Goal: Task Accomplishment & Management: Complete application form

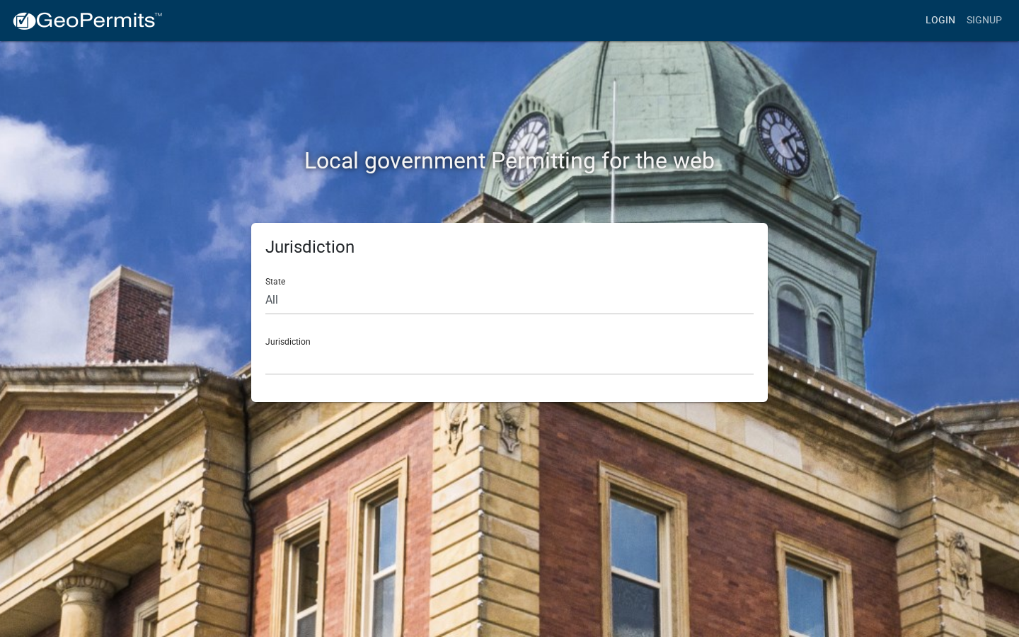
click at [938, 23] on link "Login" at bounding box center [940, 20] width 41 height 27
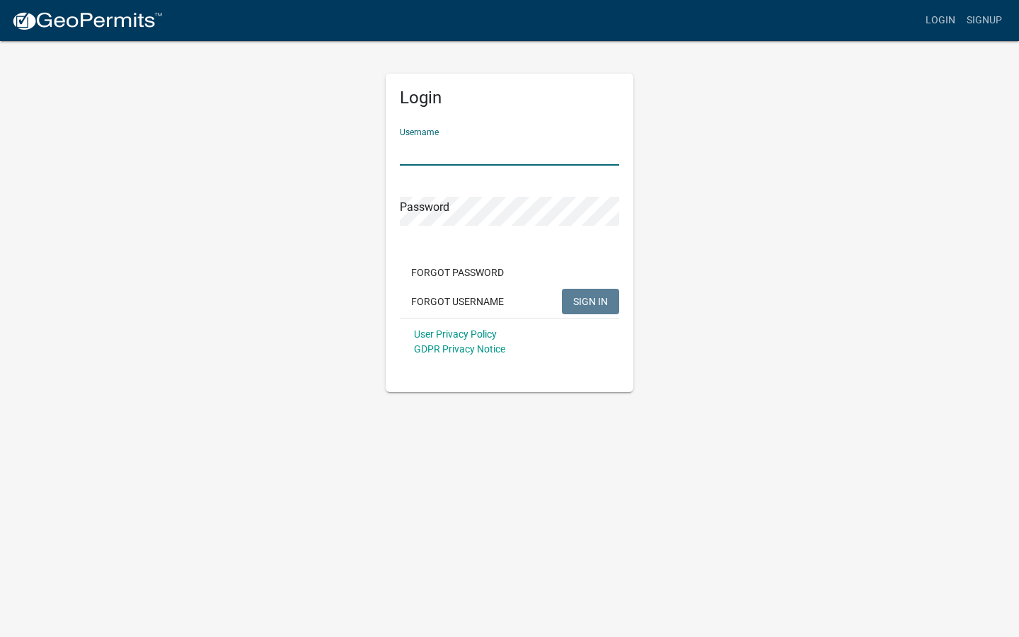
type input "[EMAIL_ADDRESS][DOMAIN_NAME]"
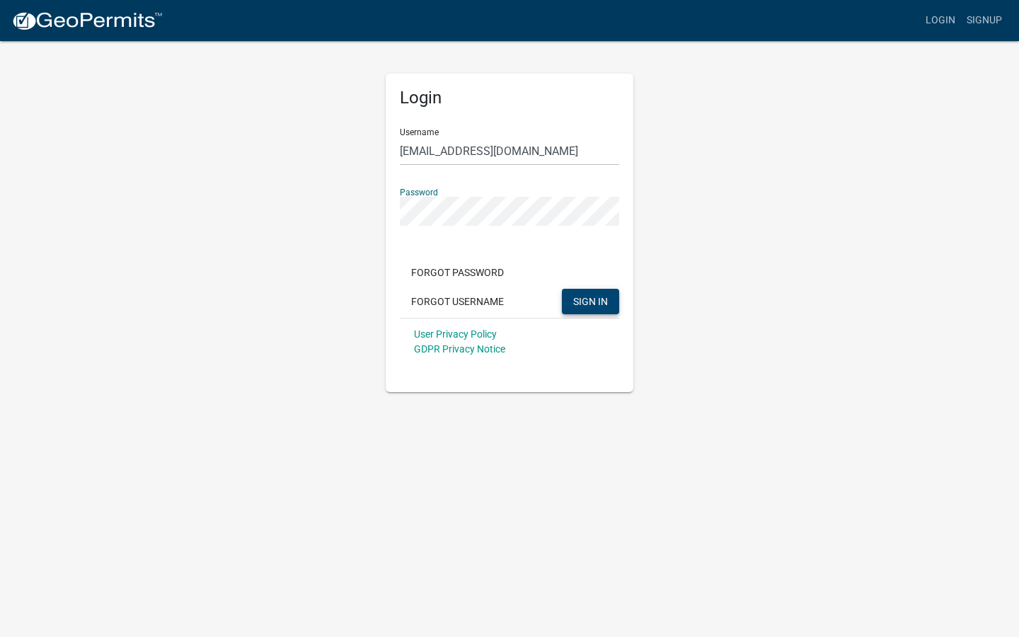
click at [589, 300] on span "SIGN IN" at bounding box center [590, 300] width 35 height 11
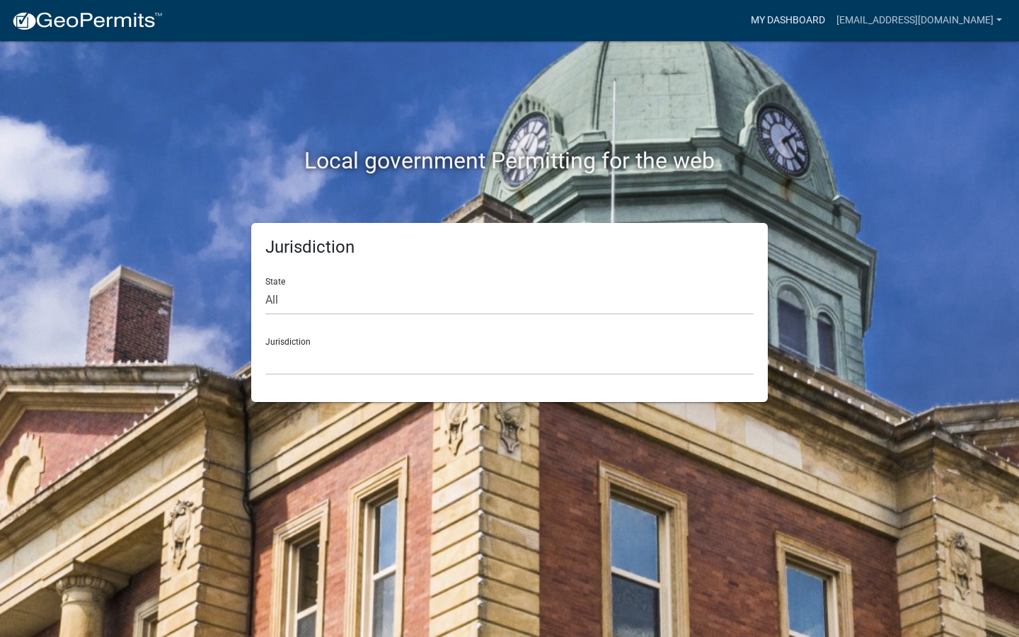
click at [787, 18] on link "My Dashboard" at bounding box center [788, 20] width 86 height 27
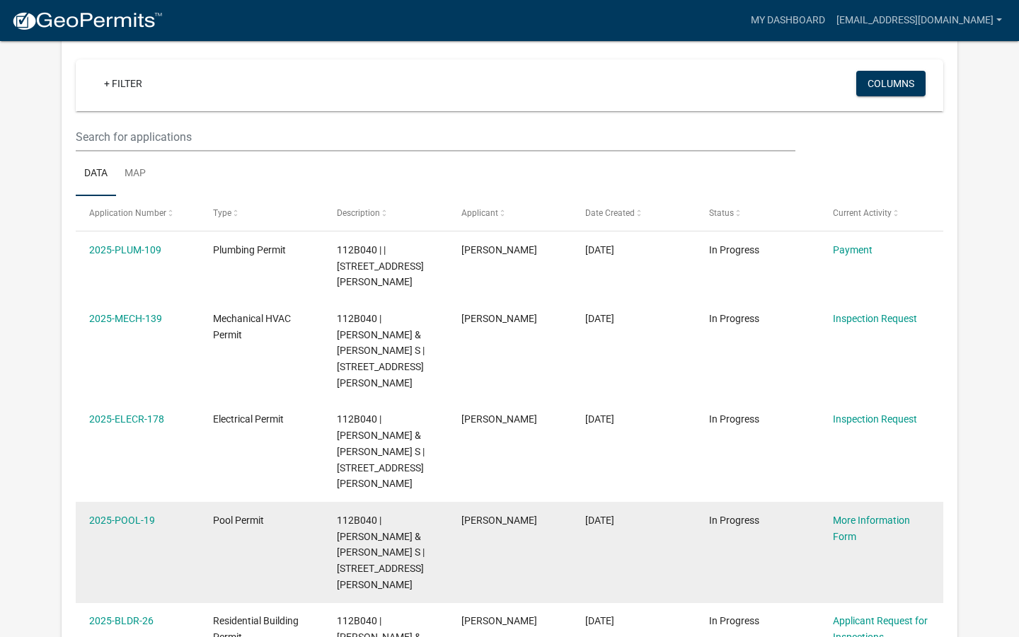
scroll to position [120, 0]
click at [846, 511] on div "More Information Form" at bounding box center [881, 527] width 97 height 33
click at [852, 514] on link "More Information Form" at bounding box center [871, 528] width 77 height 28
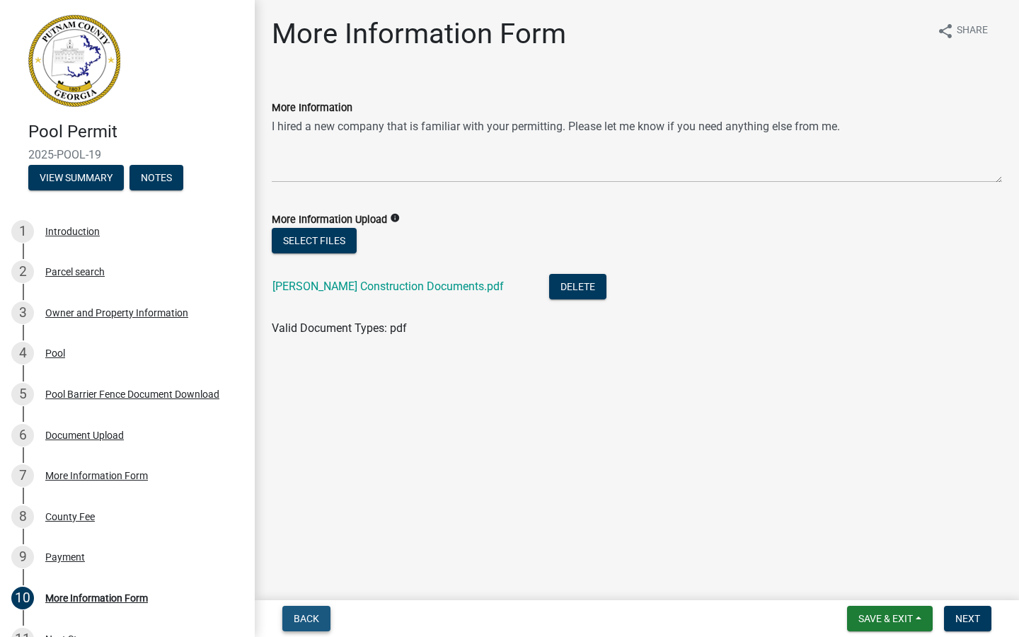
click at [311, 617] on span "Back" at bounding box center [306, 618] width 25 height 11
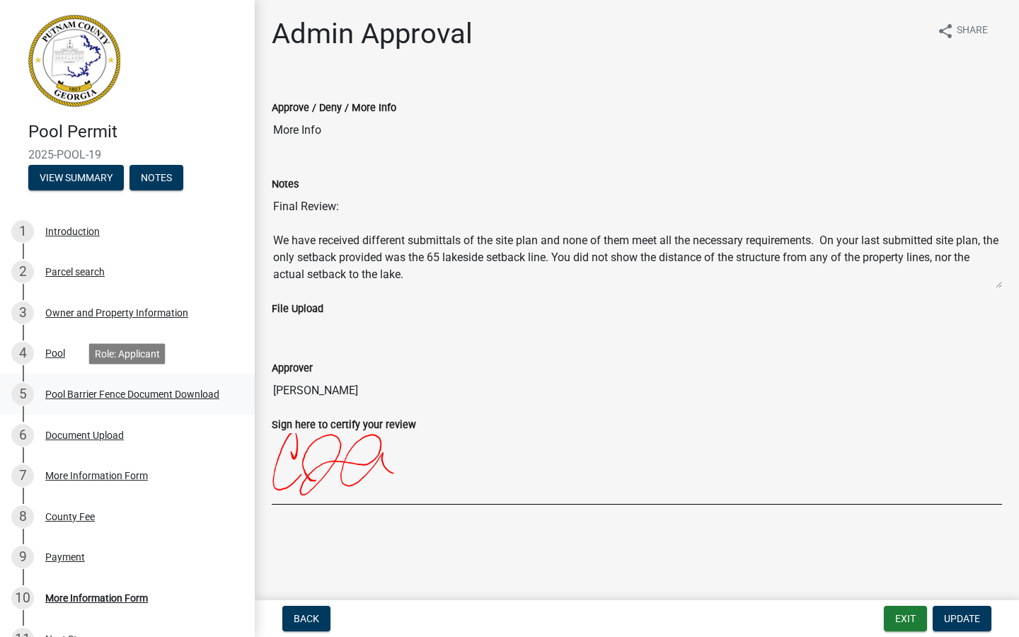
scroll to position [1, 0]
click at [915, 619] on button "Exit" at bounding box center [904, 617] width 43 height 25
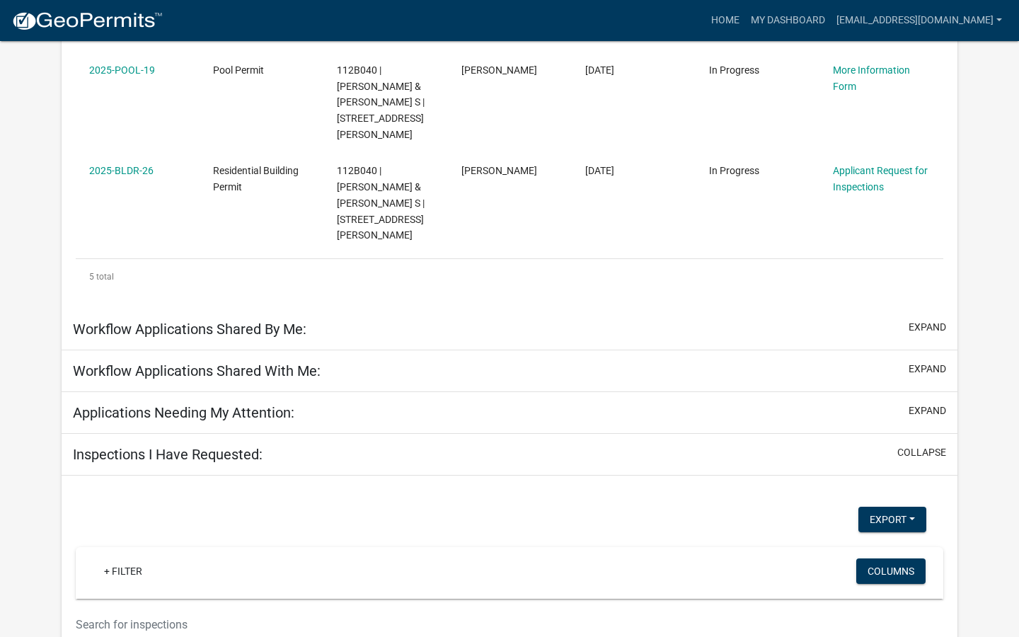
scroll to position [615, 0]
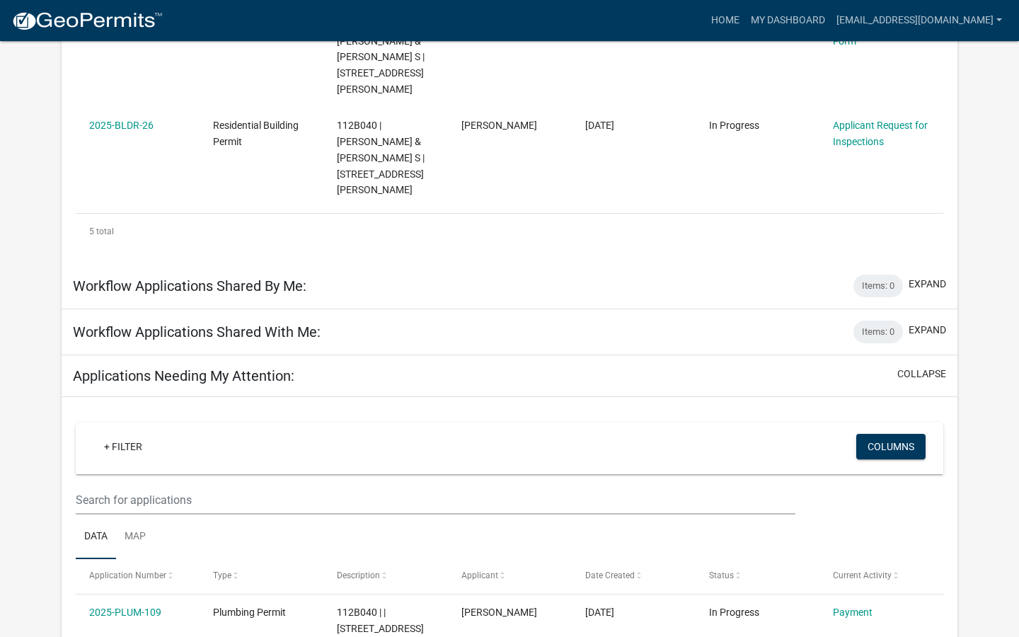
click at [411, 263] on div "Workflow Applications Shared By Me: Items: 0 expand" at bounding box center [509, 286] width 895 height 46
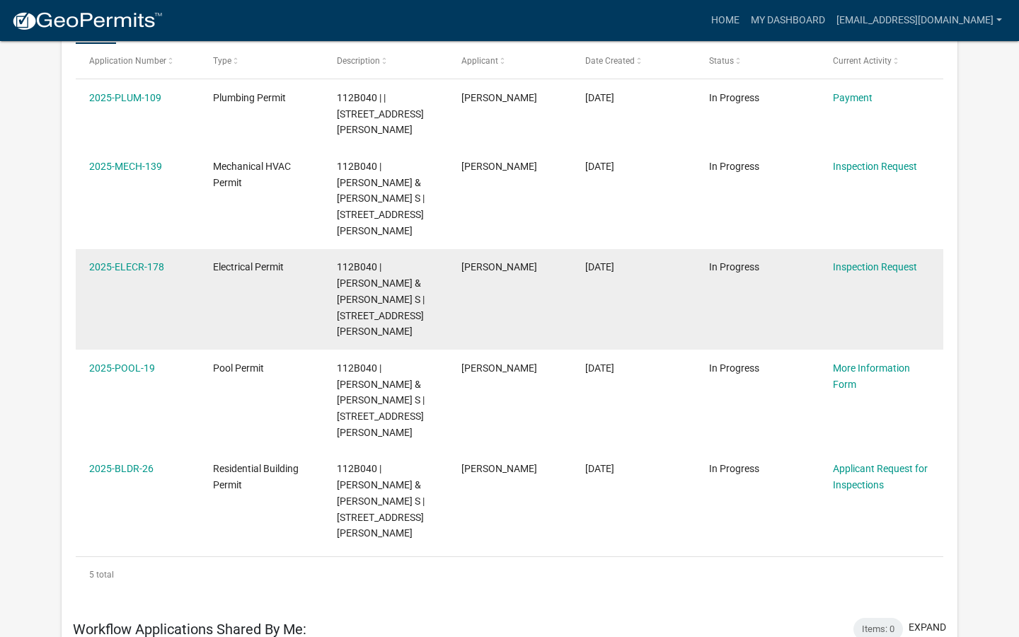
scroll to position [270, 0]
click at [131, 262] on link "2025-ELECR-178" at bounding box center [126, 267] width 75 height 11
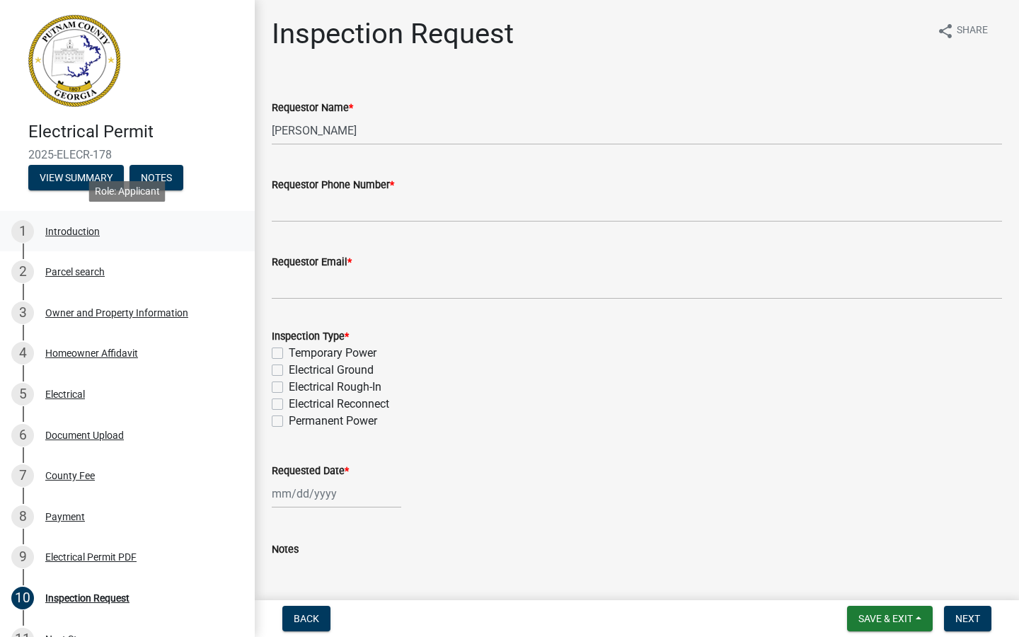
click at [72, 228] on div "Introduction" at bounding box center [72, 231] width 54 height 10
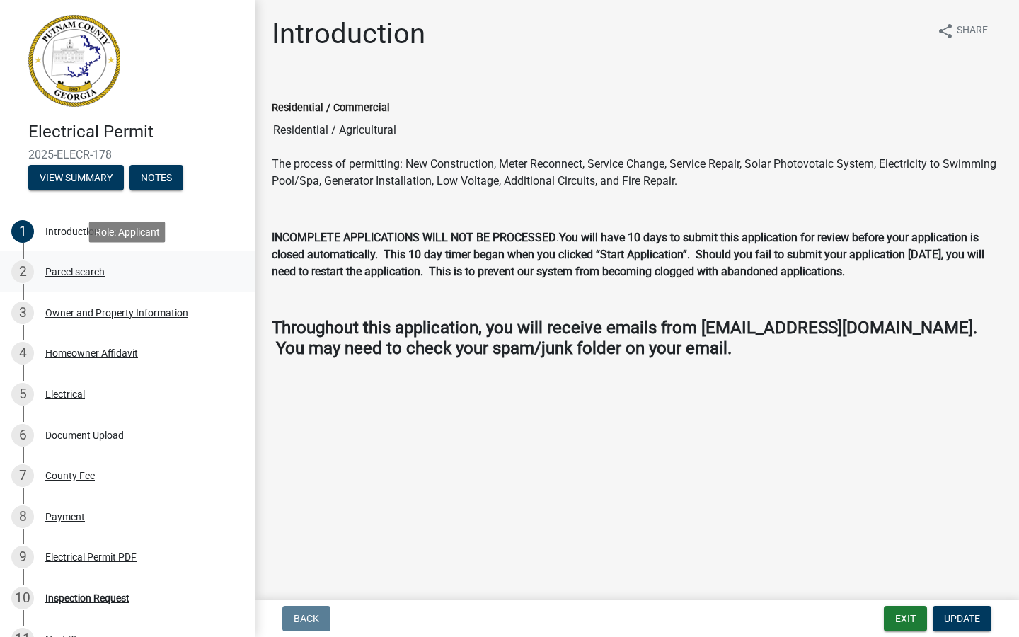
click at [93, 274] on div "Parcel search" at bounding box center [74, 272] width 59 height 10
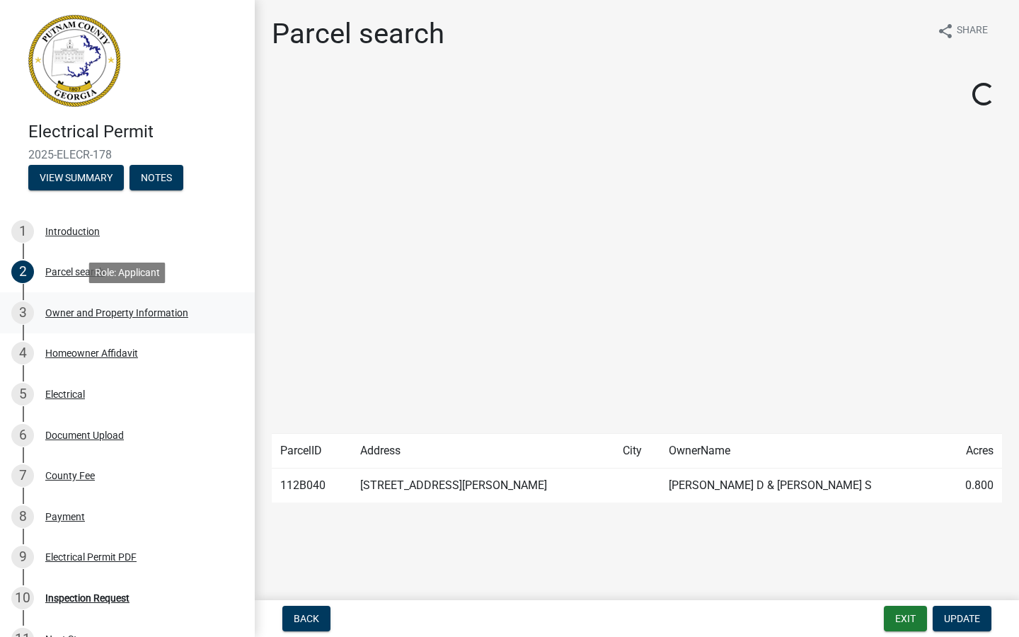
click at [115, 313] on div "Owner and Property Information" at bounding box center [116, 313] width 143 height 10
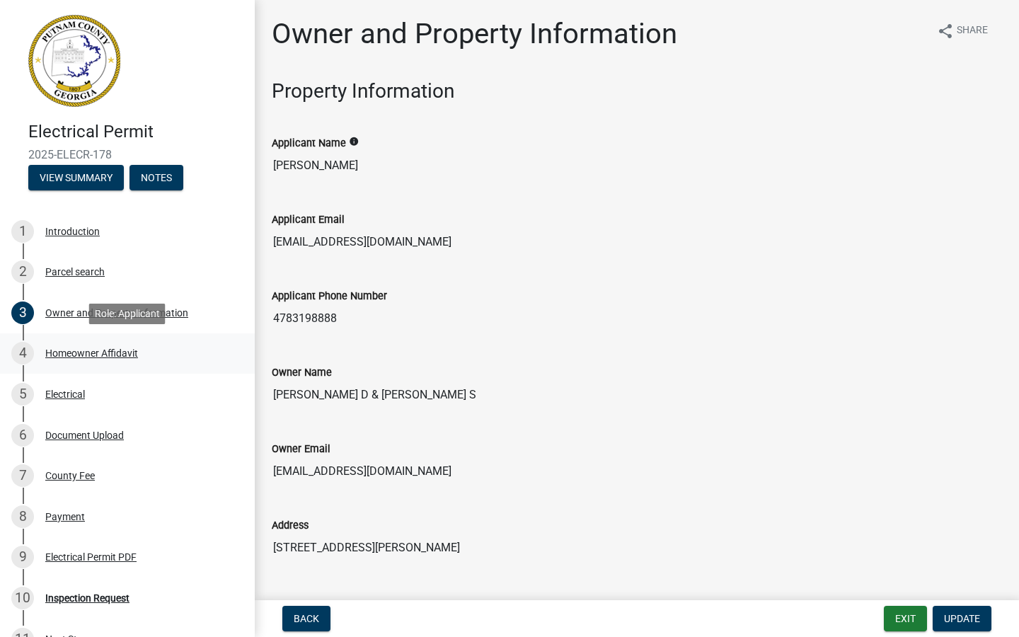
click at [109, 352] on div "Homeowner Affidavit" at bounding box center [91, 353] width 93 height 10
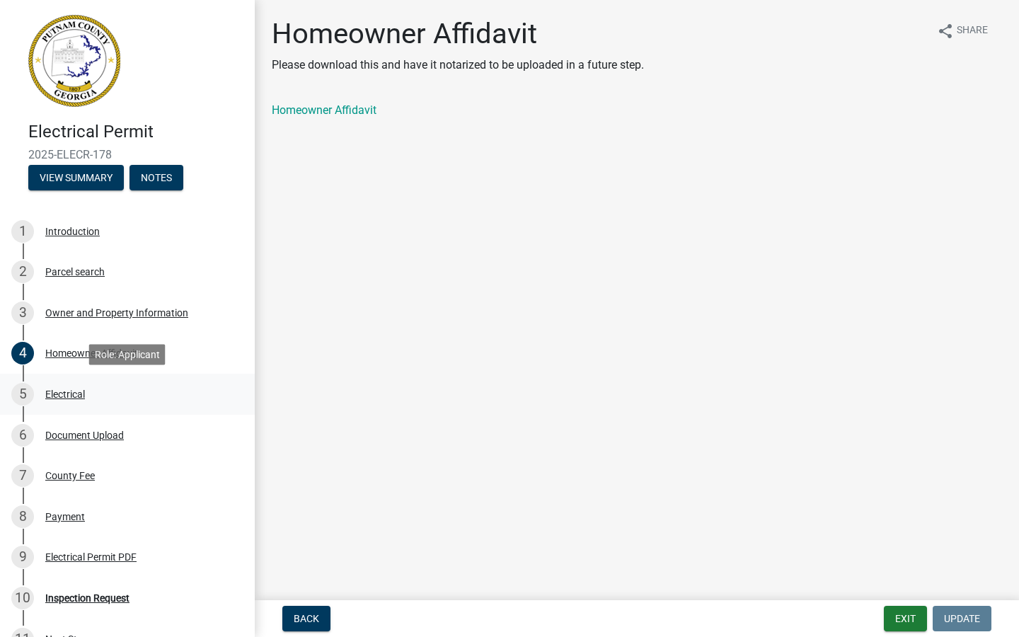
click at [70, 399] on div "Electrical" at bounding box center [65, 394] width 40 height 10
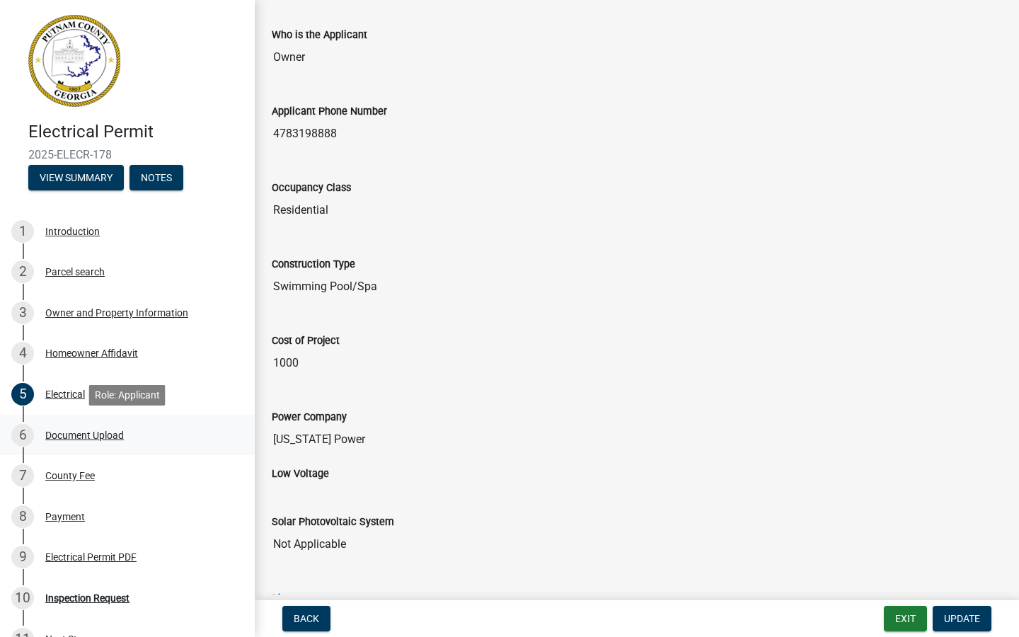
click at [95, 435] on div "Document Upload" at bounding box center [84, 435] width 79 height 10
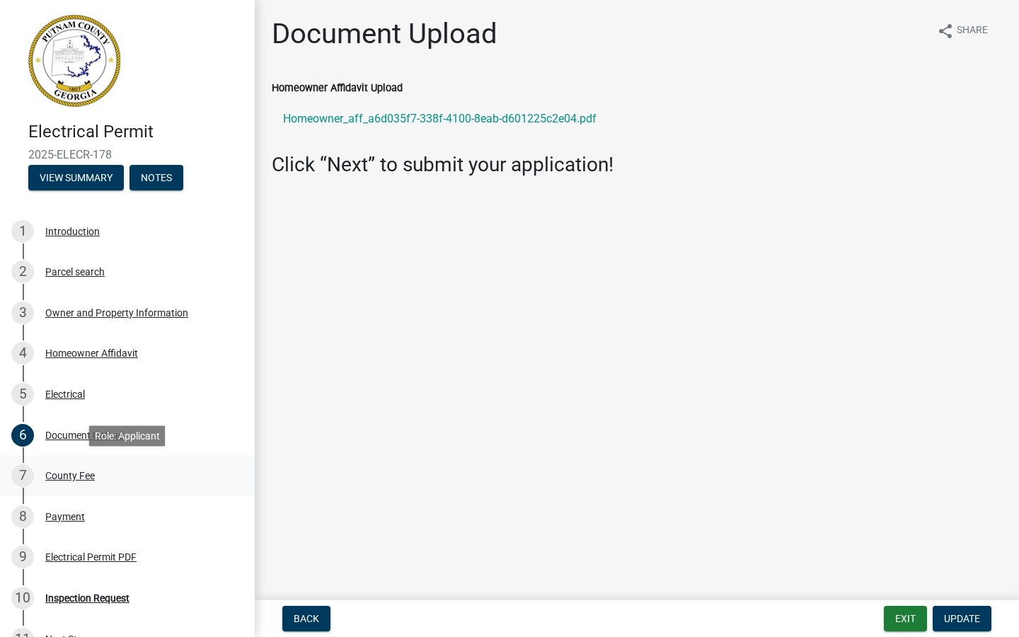
click at [72, 475] on div "County Fee" at bounding box center [70, 475] width 50 height 10
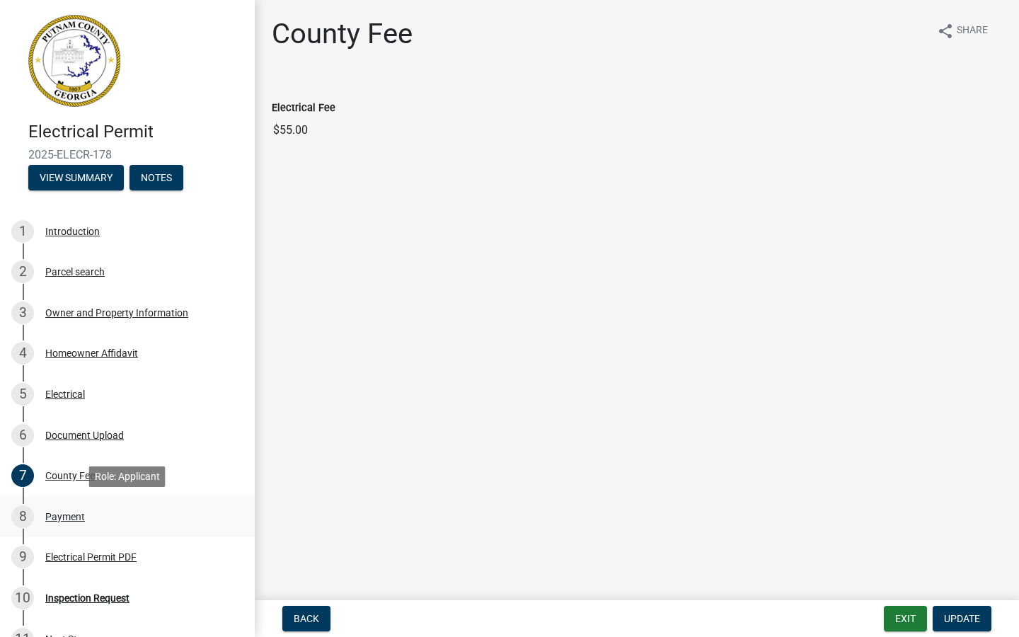
click at [73, 515] on div "Payment" at bounding box center [65, 516] width 40 height 10
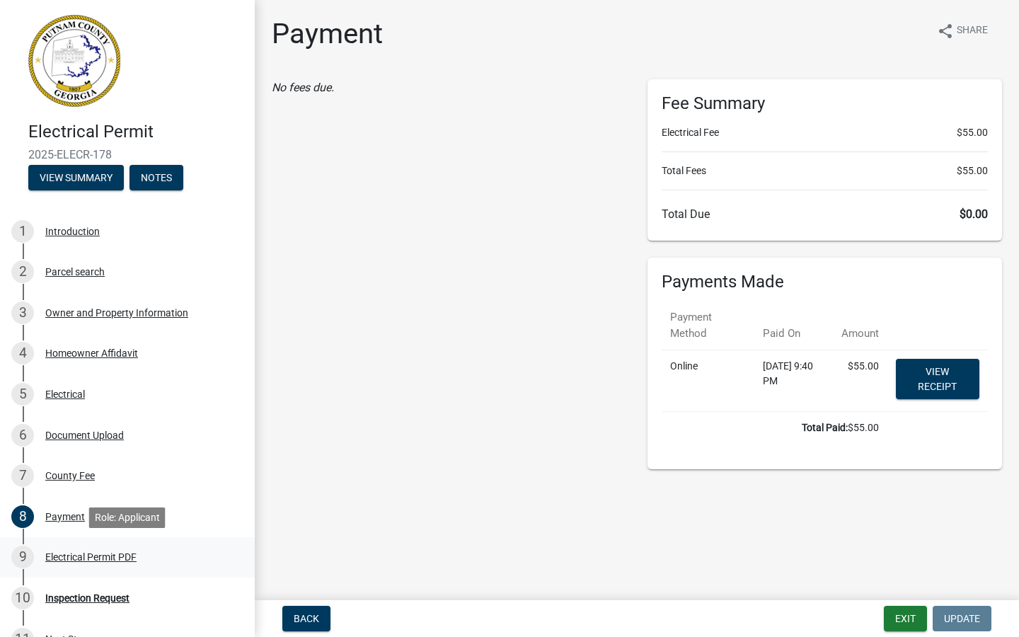
click at [95, 557] on div "Electrical Permit PDF" at bounding box center [90, 557] width 91 height 10
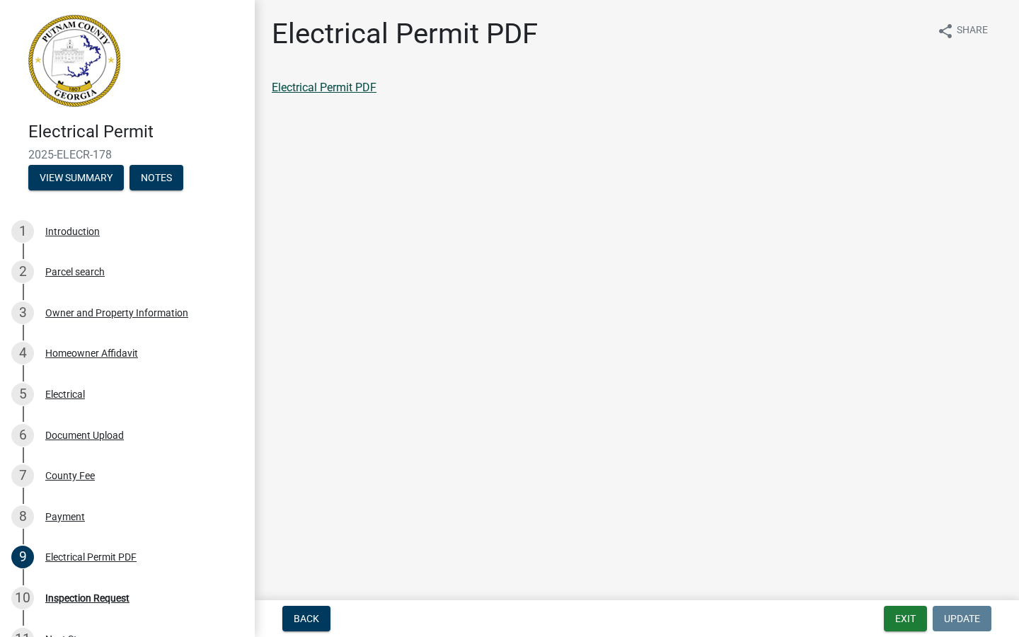
click at [341, 84] on link "Electrical Permit PDF" at bounding box center [324, 87] width 105 height 13
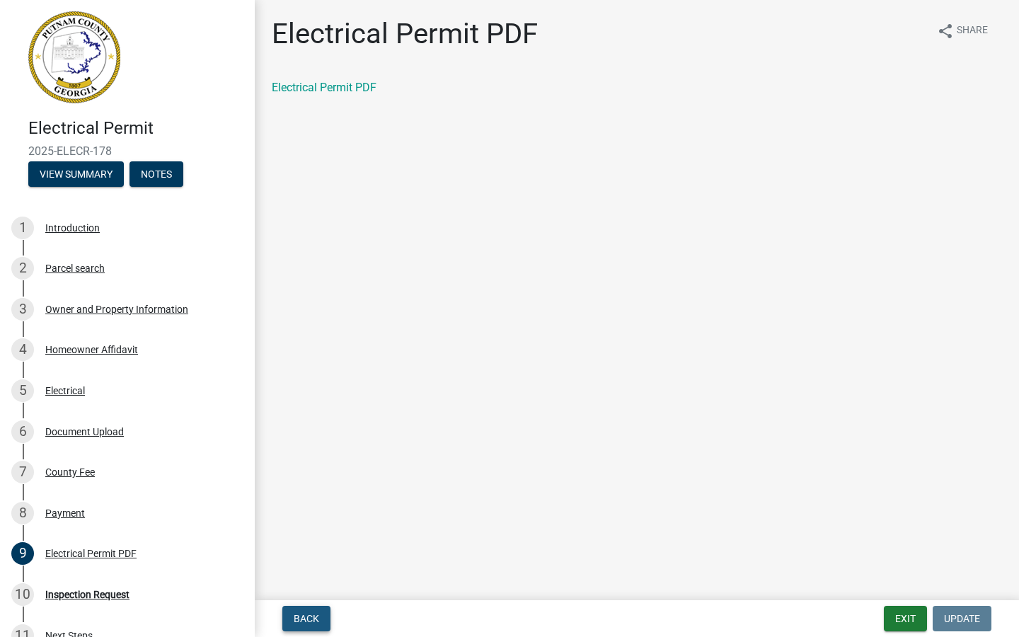
click at [306, 619] on span "Back" at bounding box center [306, 618] width 25 height 11
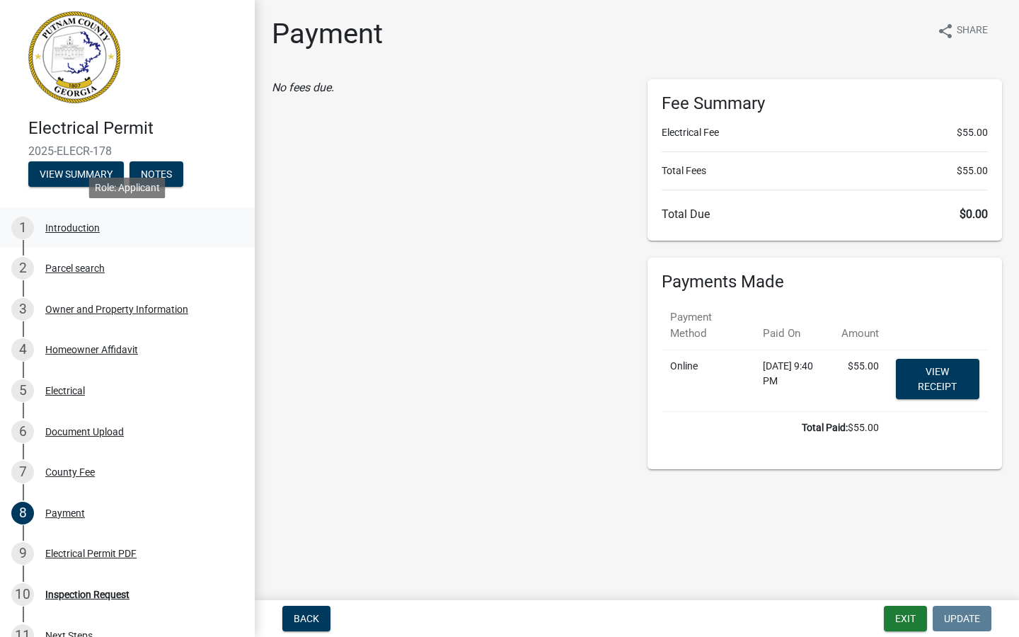
scroll to position [3, 0]
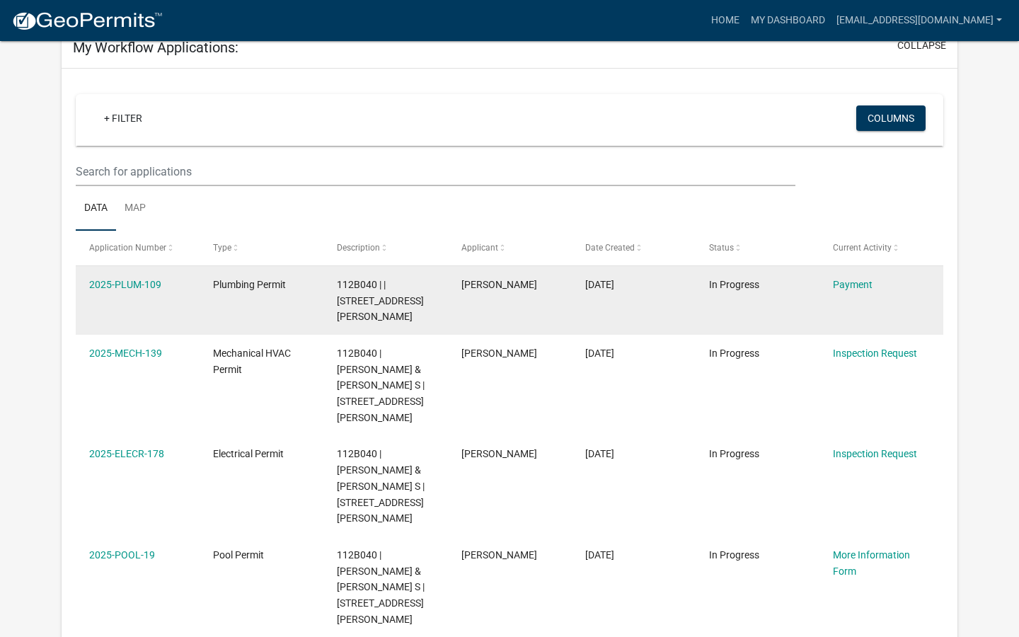
scroll to position [86, 0]
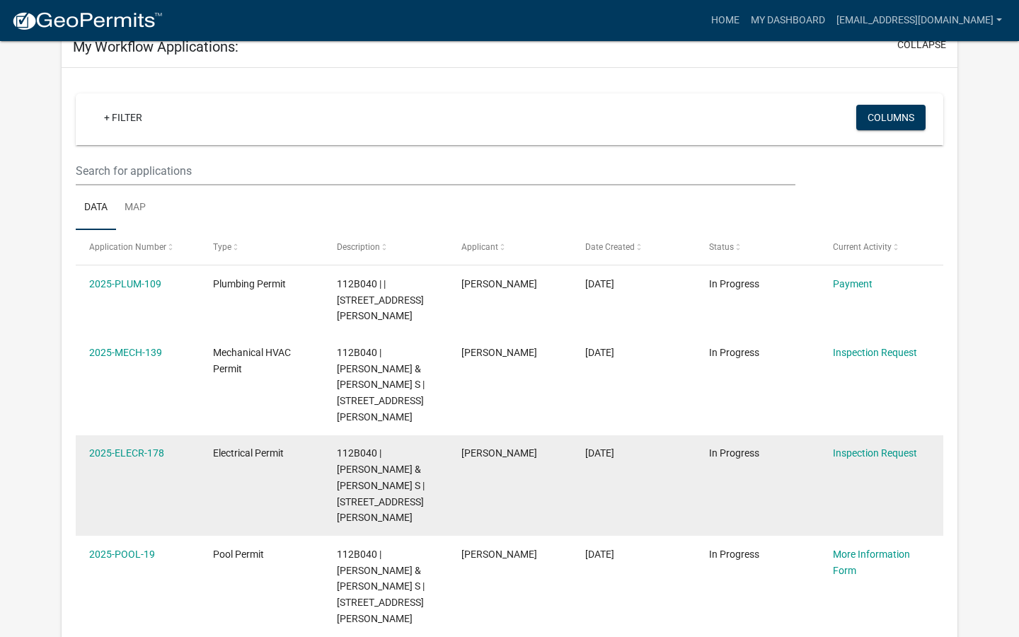
drag, startPoint x: 262, startPoint y: 534, endPoint x: 301, endPoint y: 429, distance: 111.7
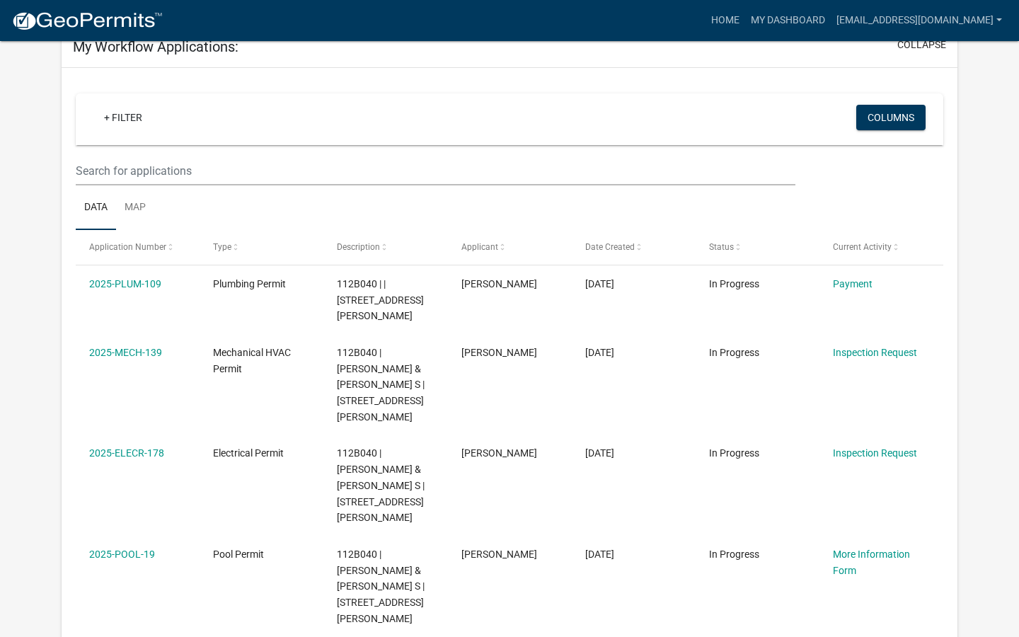
click at [552, 94] on div "+ Filter Columns" at bounding box center [509, 119] width 854 height 52
click at [737, 24] on link "Home" at bounding box center [725, 20] width 40 height 27
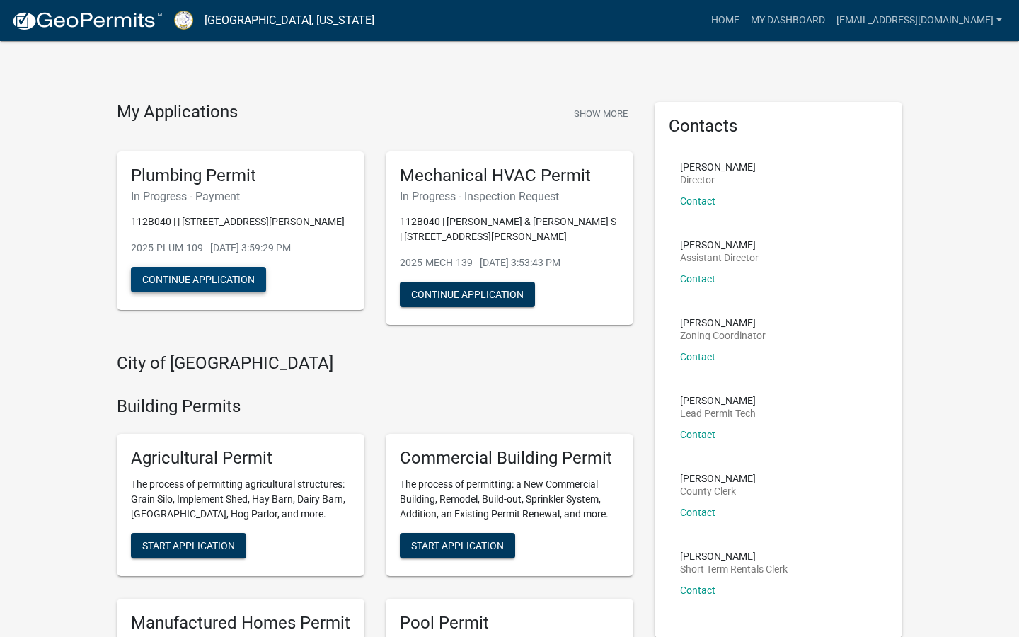
click at [214, 280] on button "Continue Application" at bounding box center [198, 279] width 135 height 25
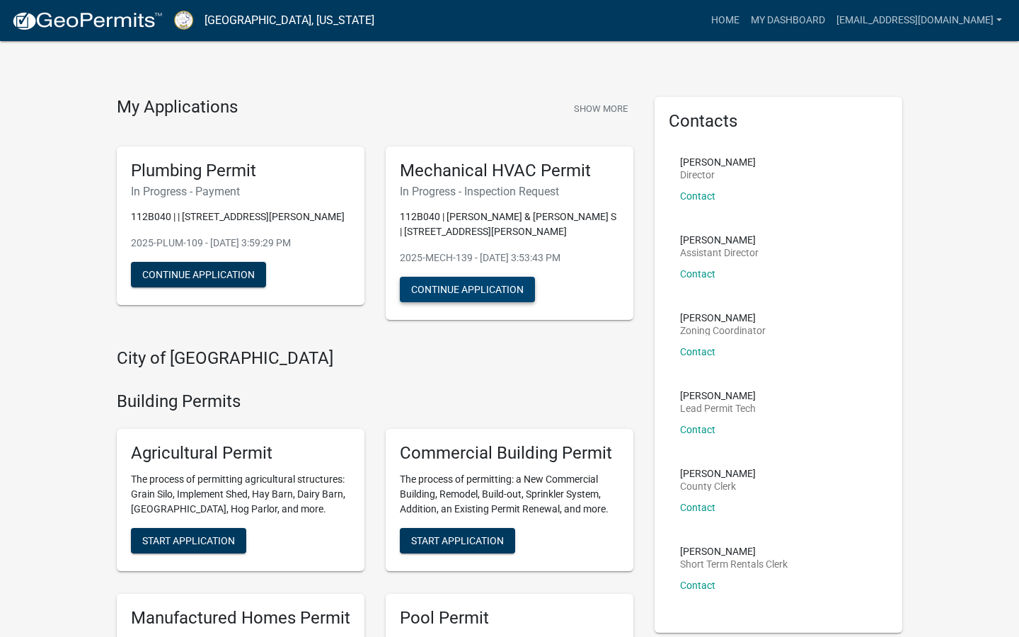
click at [480, 292] on button "Continue Application" at bounding box center [467, 289] width 135 height 25
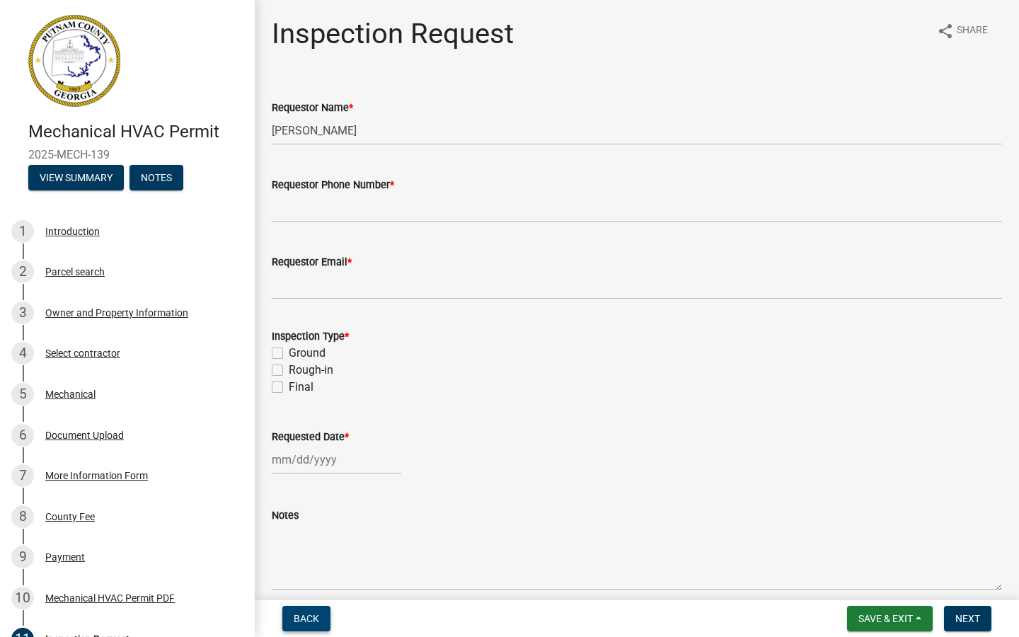
click at [316, 613] on span "Back" at bounding box center [306, 618] width 25 height 11
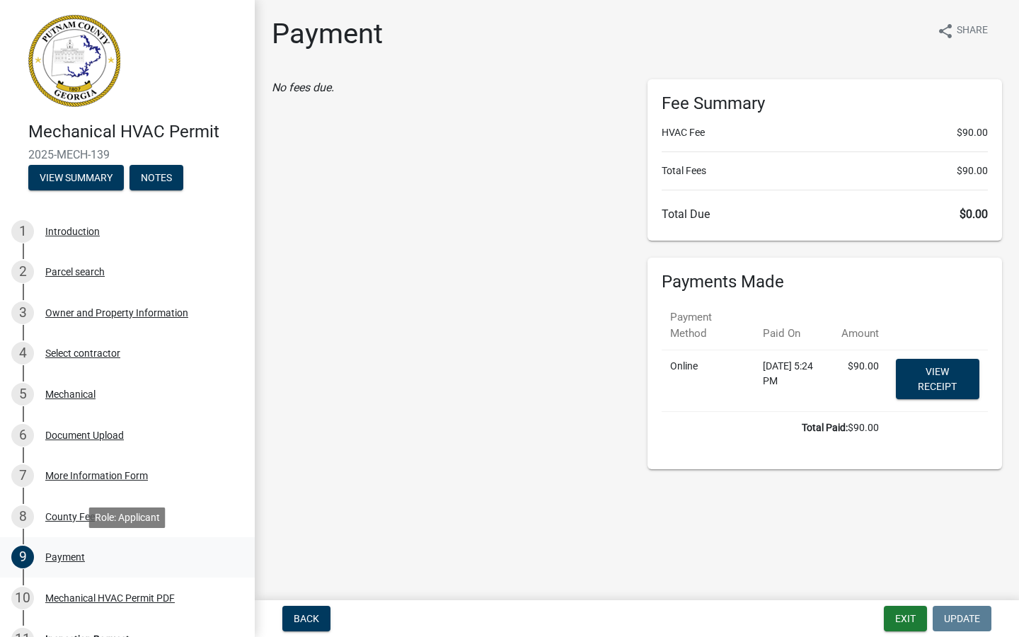
click at [66, 555] on div "Payment" at bounding box center [65, 557] width 40 height 10
click at [317, 617] on span "Back" at bounding box center [306, 618] width 25 height 11
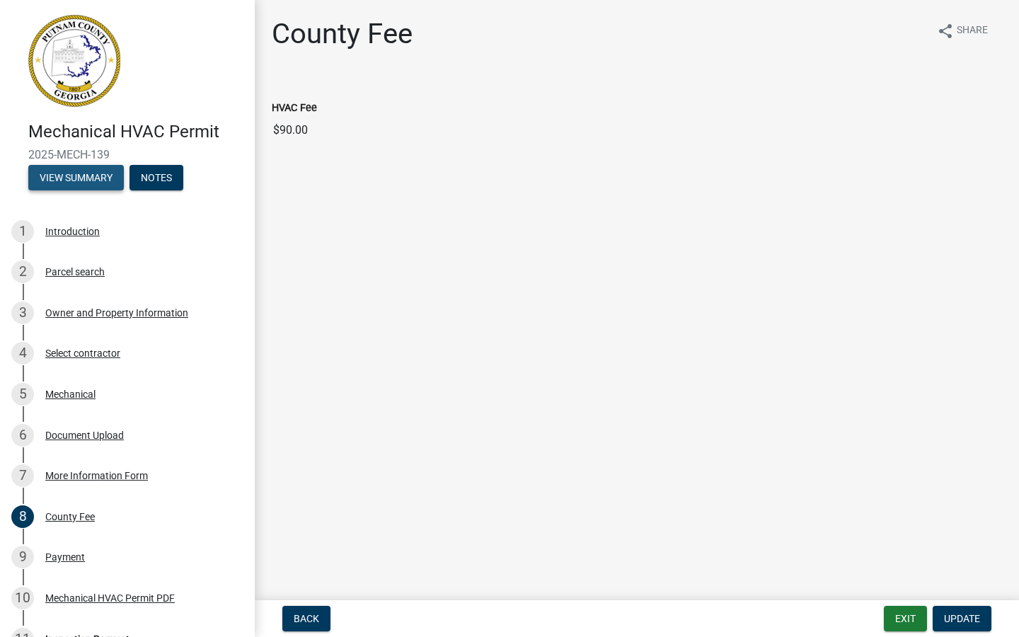
click at [93, 170] on button "View Summary" at bounding box center [75, 177] width 95 height 25
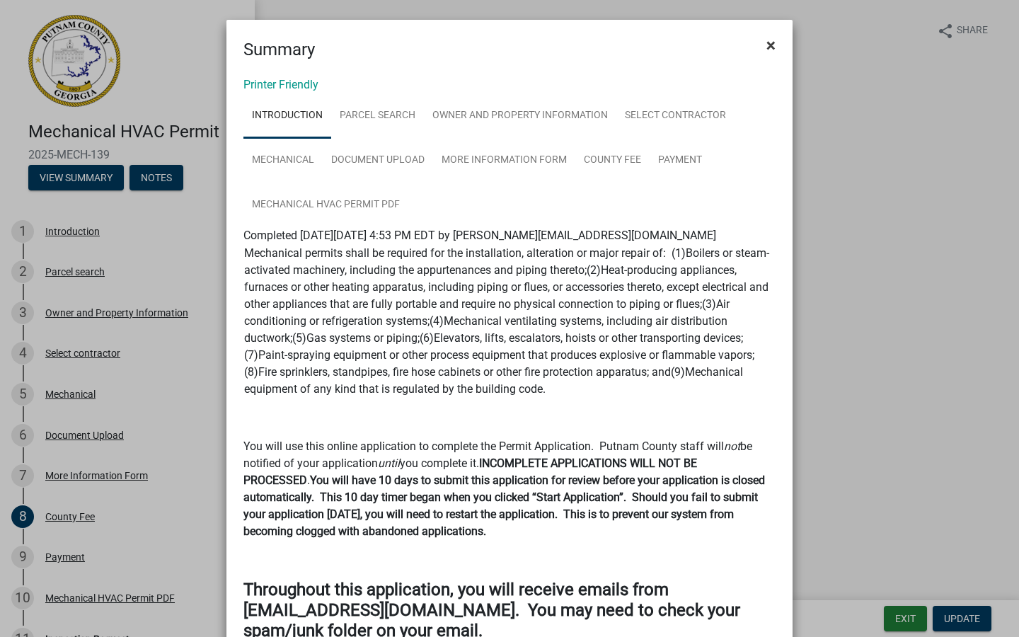
click at [776, 41] on button "×" at bounding box center [771, 45] width 32 height 40
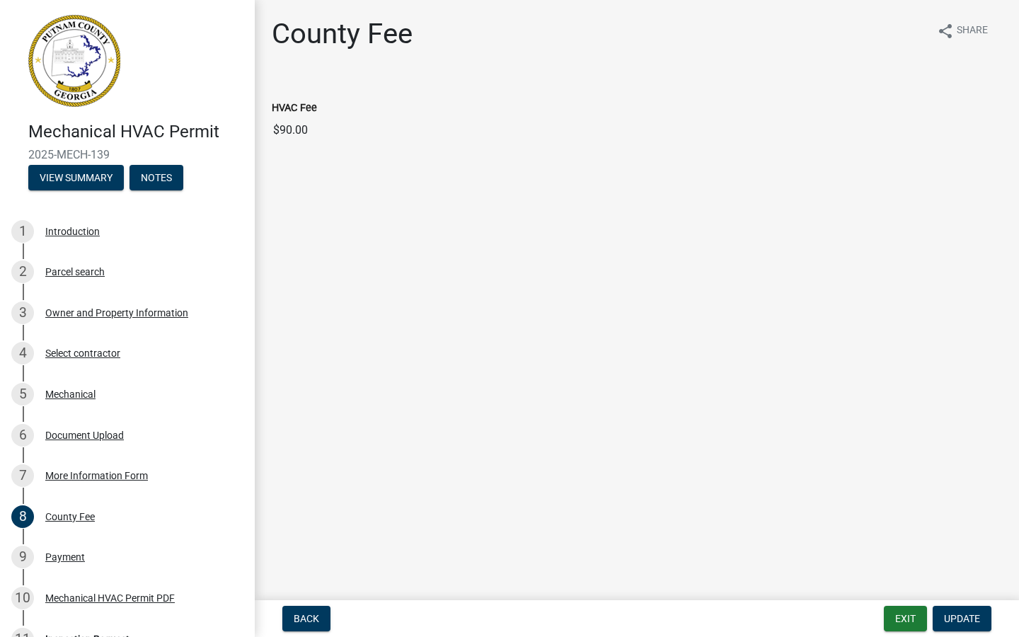
click at [896, 613] on button "Exit" at bounding box center [904, 617] width 43 height 25
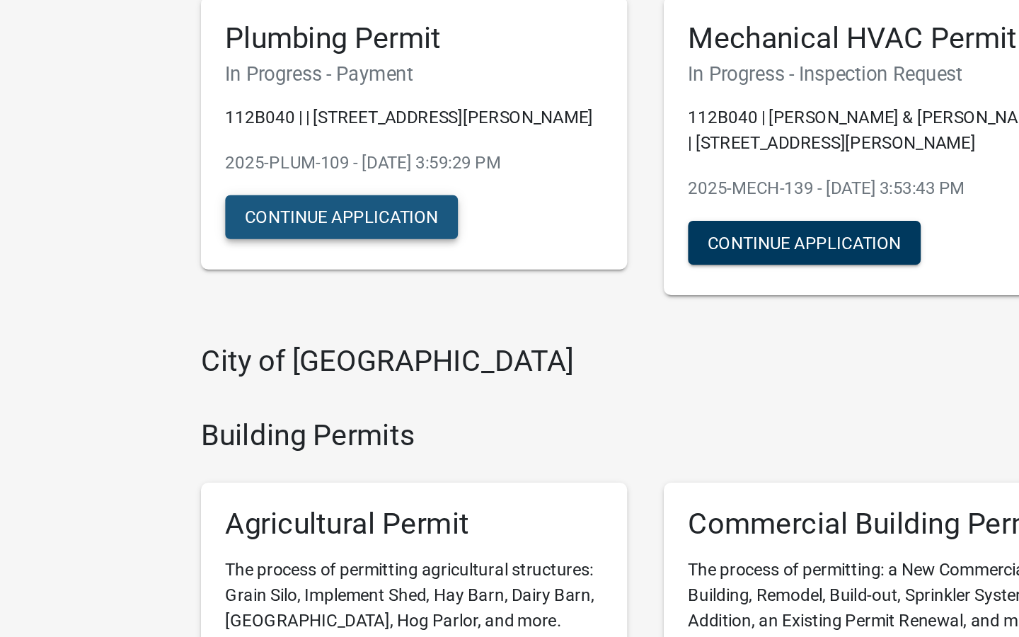
click at [164, 267] on button "Continue Application" at bounding box center [198, 279] width 135 height 25
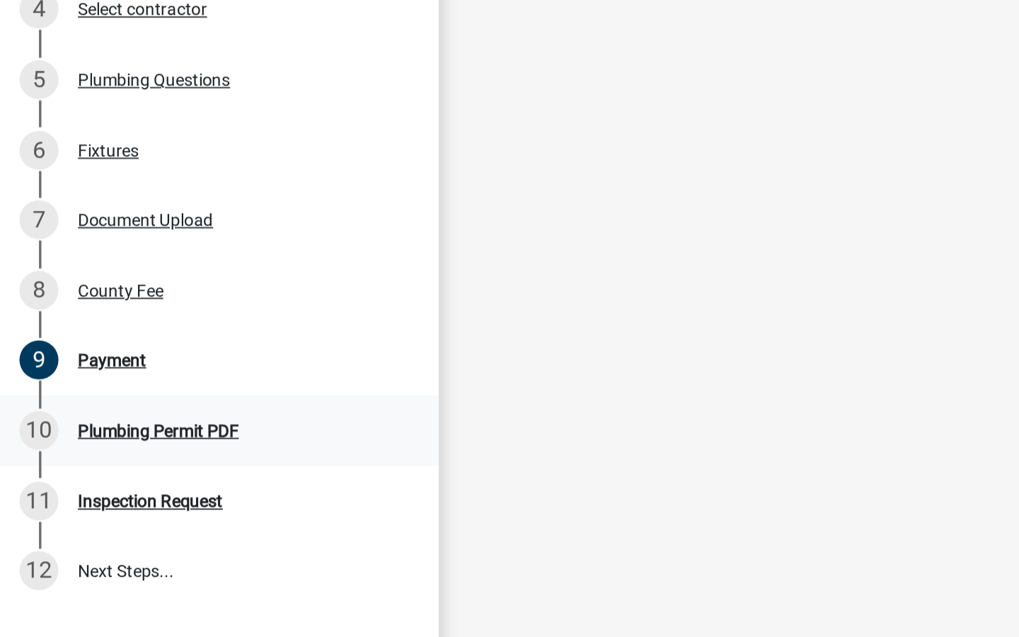
scroll to position [194, 0]
click at [88, 399] on div "Plumbing Permit PDF" at bounding box center [91, 404] width 93 height 10
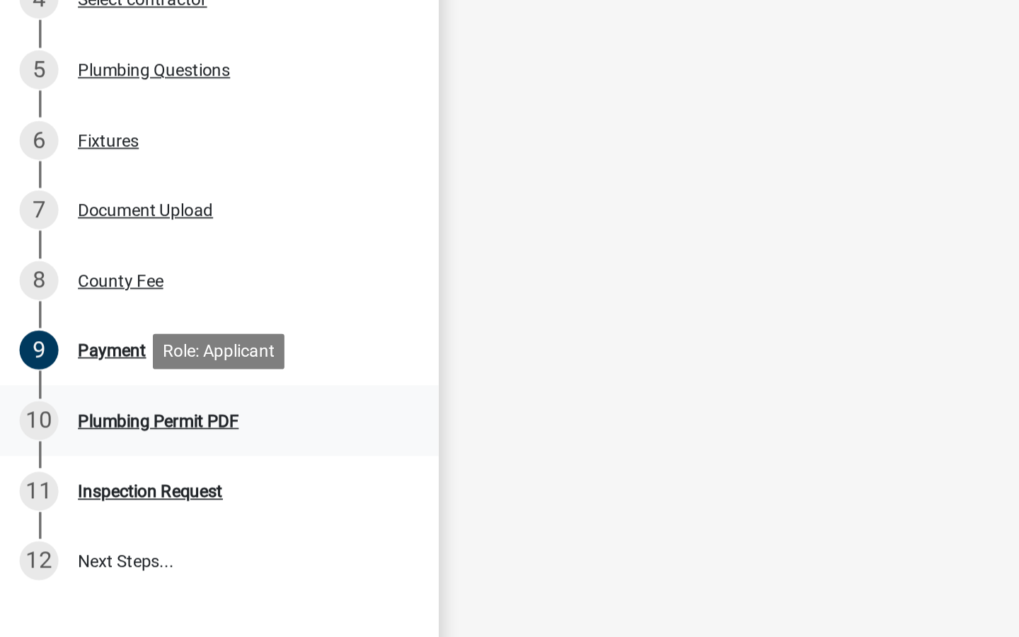
click at [105, 393] on div "10 Plumbing Permit PDF" at bounding box center [121, 404] width 221 height 23
click at [107, 399] on div "Plumbing Permit PDF" at bounding box center [91, 404] width 93 height 10
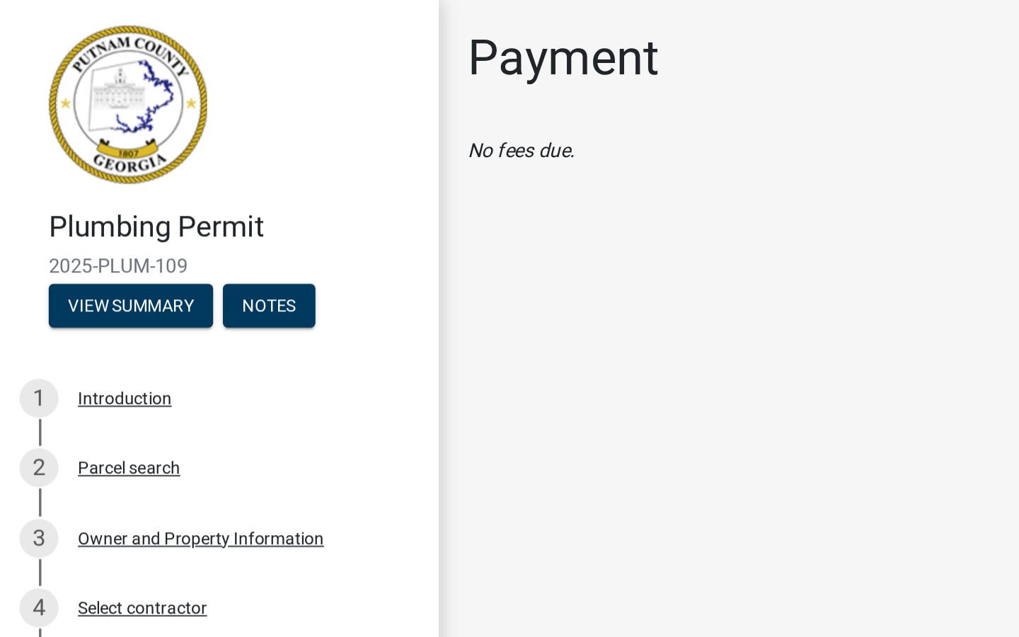
scroll to position [0, 0]
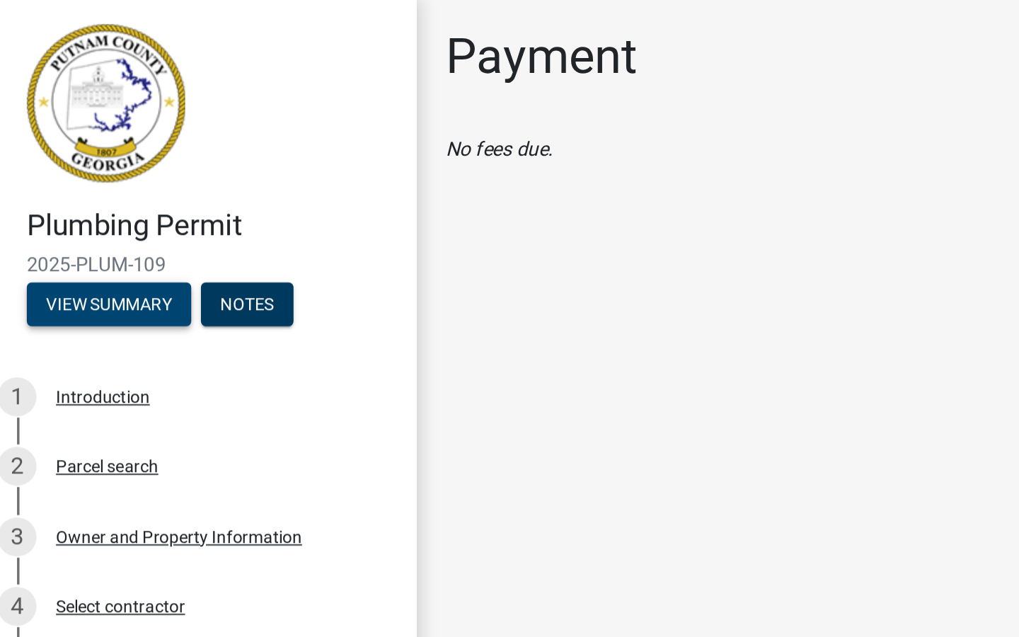
click at [89, 169] on button "View Summary" at bounding box center [75, 177] width 95 height 25
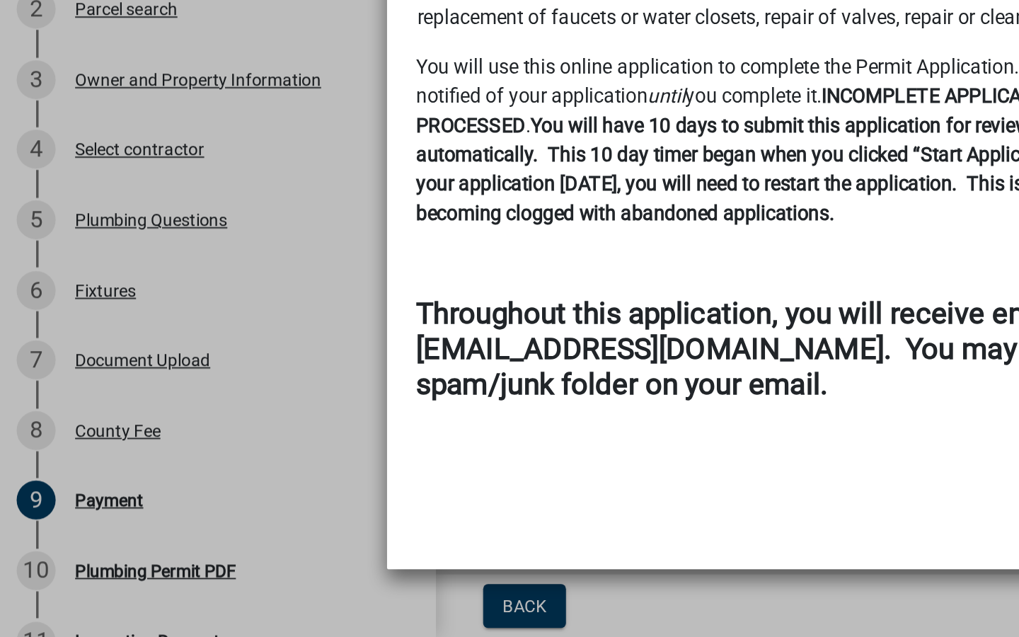
drag, startPoint x: 76, startPoint y: 331, endPoint x: 253, endPoint y: 303, distance: 178.4
click at [83, 329] on ngb-modal-window "Summary × Printer Friendly Introduction Parcel search Owner and Property Inform…" at bounding box center [509, 318] width 1019 height 637
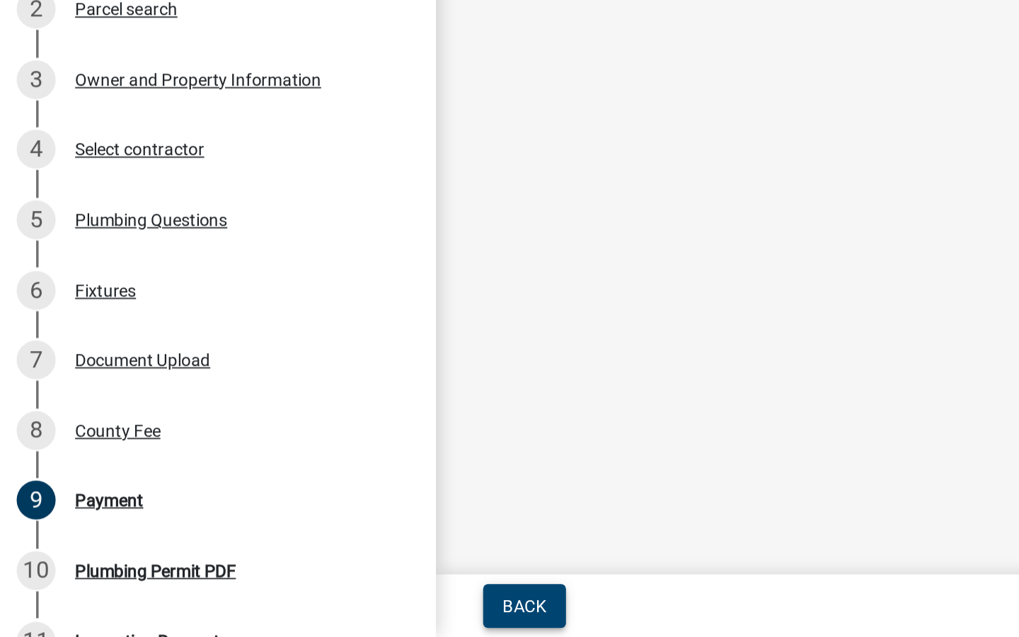
click at [308, 613] on span "Back" at bounding box center [306, 618] width 25 height 11
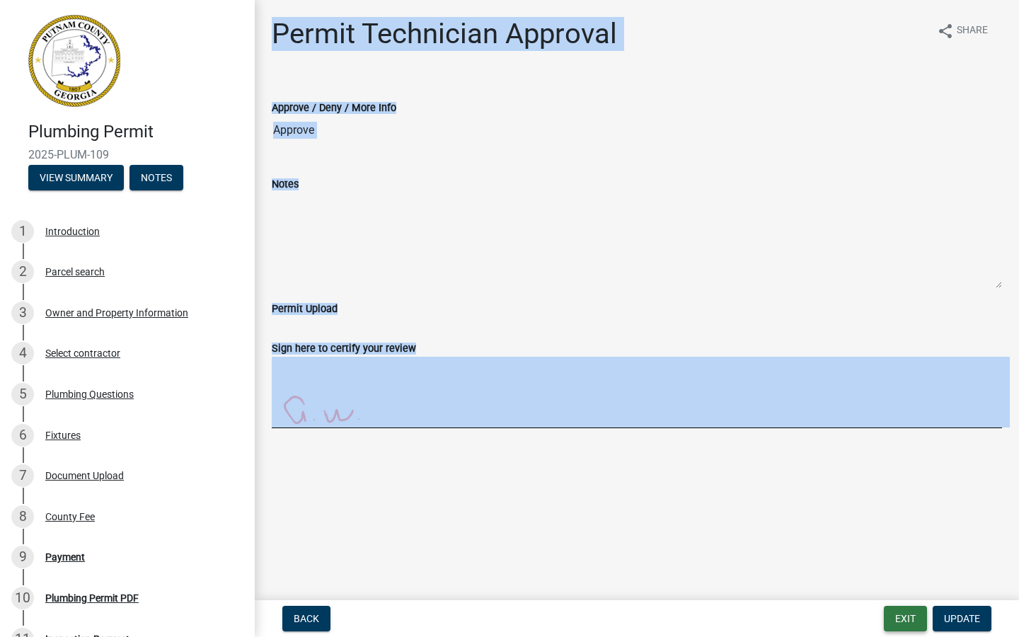
click at [900, 622] on button "Exit" at bounding box center [904, 617] width 43 height 25
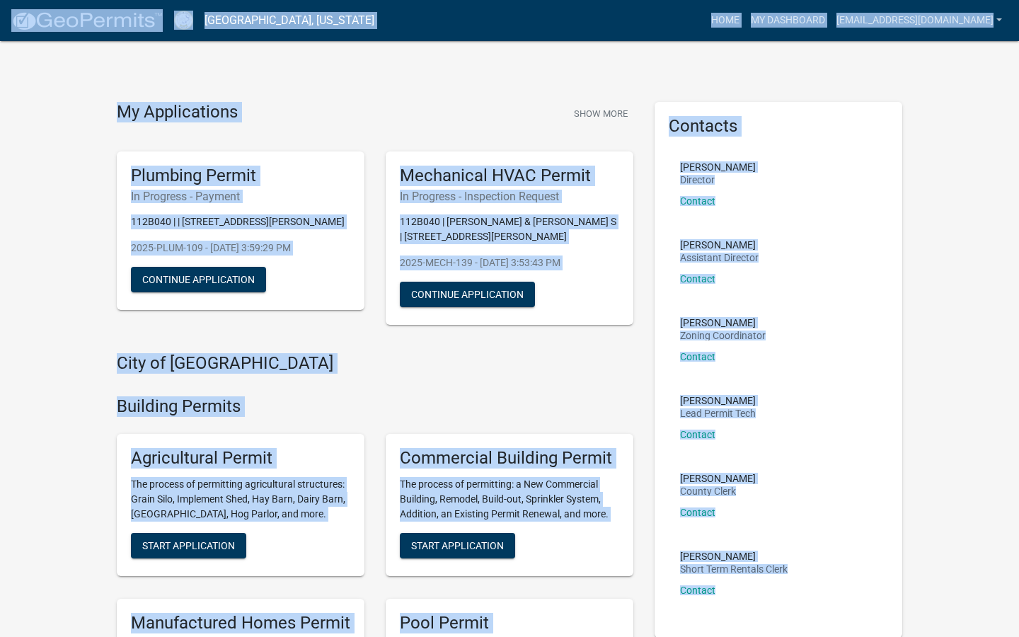
click at [863, 431] on li "[PERSON_NAME] Lead Permit Tech Contact" at bounding box center [777, 423] width 219 height 78
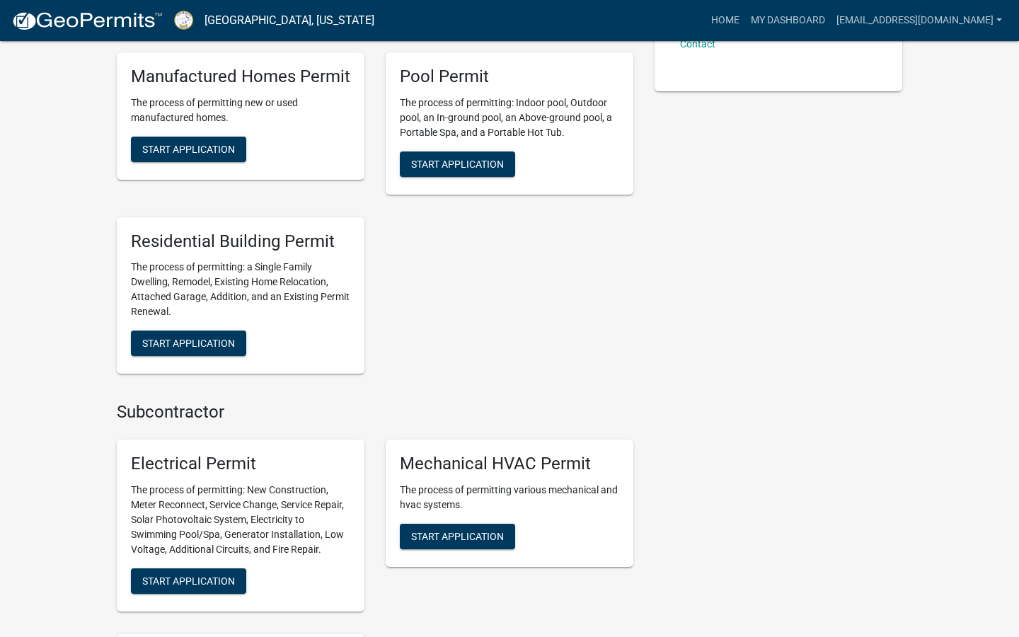
scroll to position [550, 0]
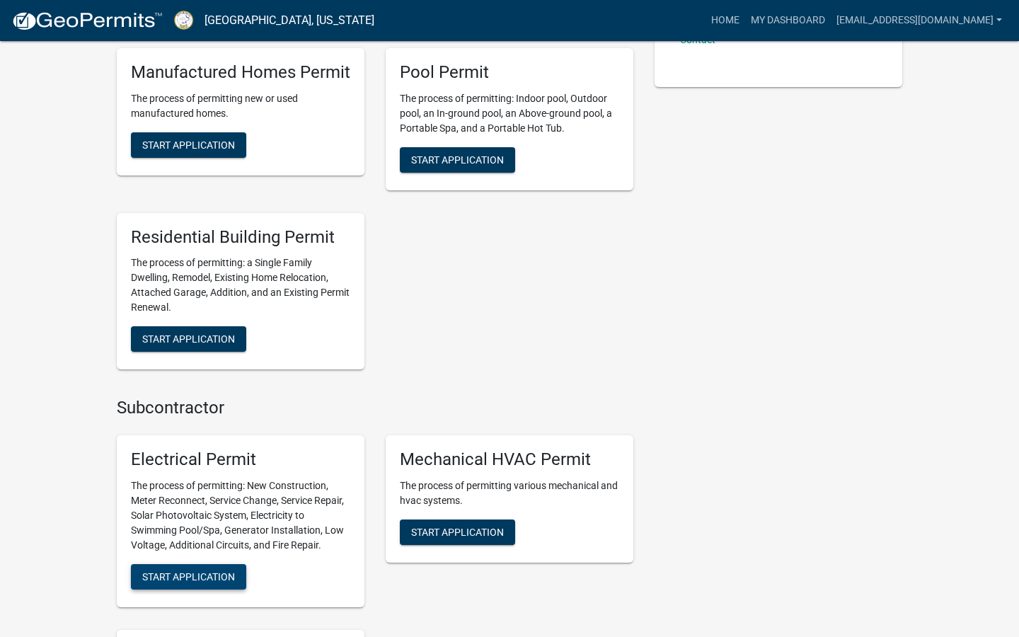
click at [191, 571] on span "Start Application" at bounding box center [188, 576] width 93 height 11
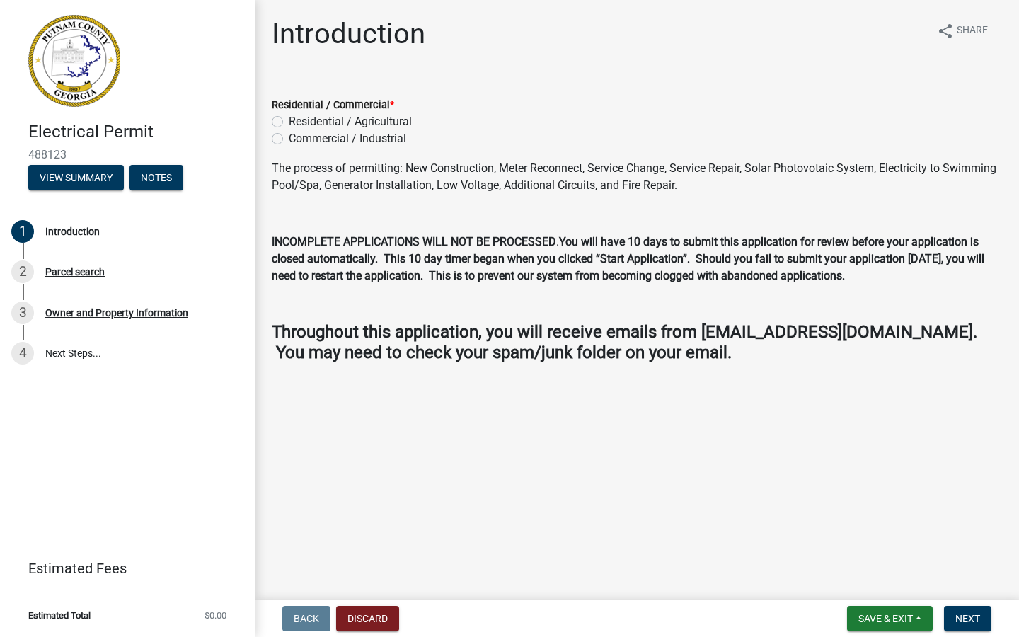
click at [289, 120] on label "Residential / Agricultural" at bounding box center [350, 121] width 123 height 17
click at [289, 120] on input "Residential / Agricultural" at bounding box center [293, 117] width 9 height 9
radio input "true"
click at [984, 623] on button "Next" at bounding box center [967, 617] width 47 height 25
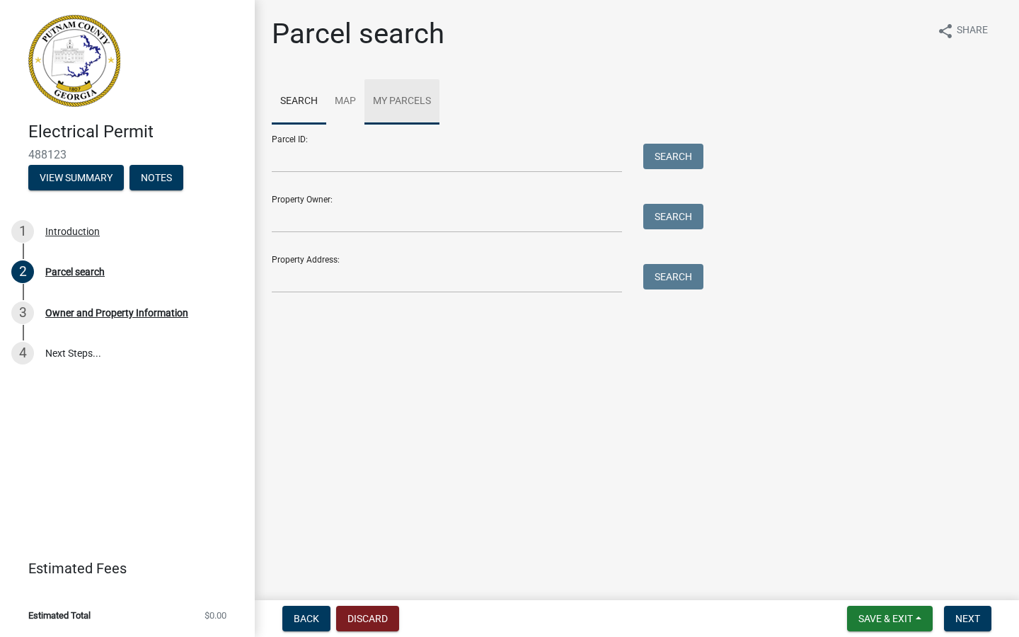
click at [396, 97] on link "My Parcels" at bounding box center [401, 101] width 75 height 45
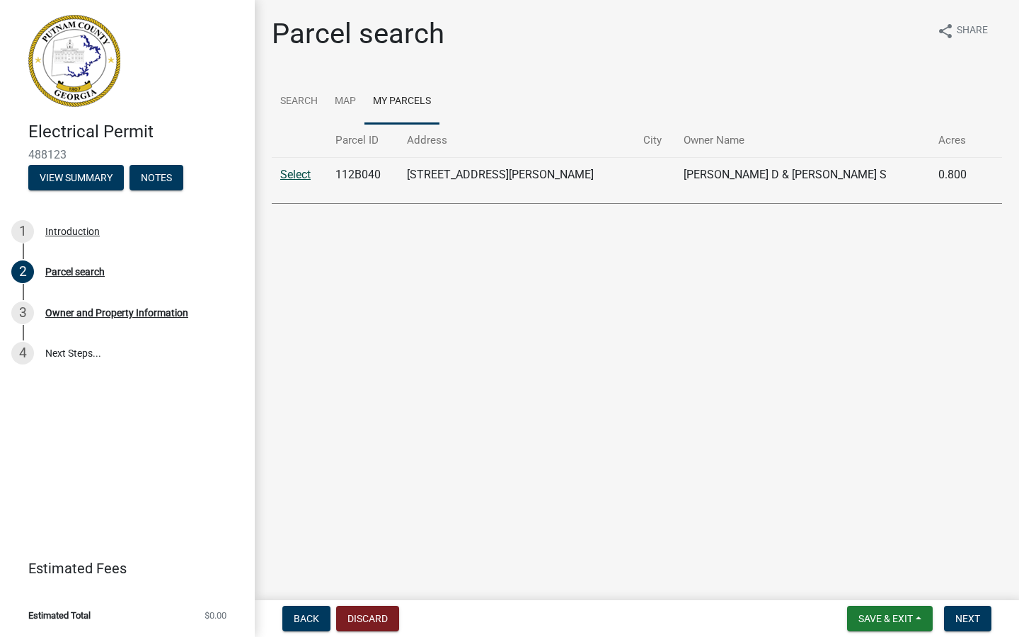
drag, startPoint x: 296, startPoint y: 172, endPoint x: 306, endPoint y: 176, distance: 11.4
click at [295, 172] on link "Select" at bounding box center [295, 174] width 30 height 13
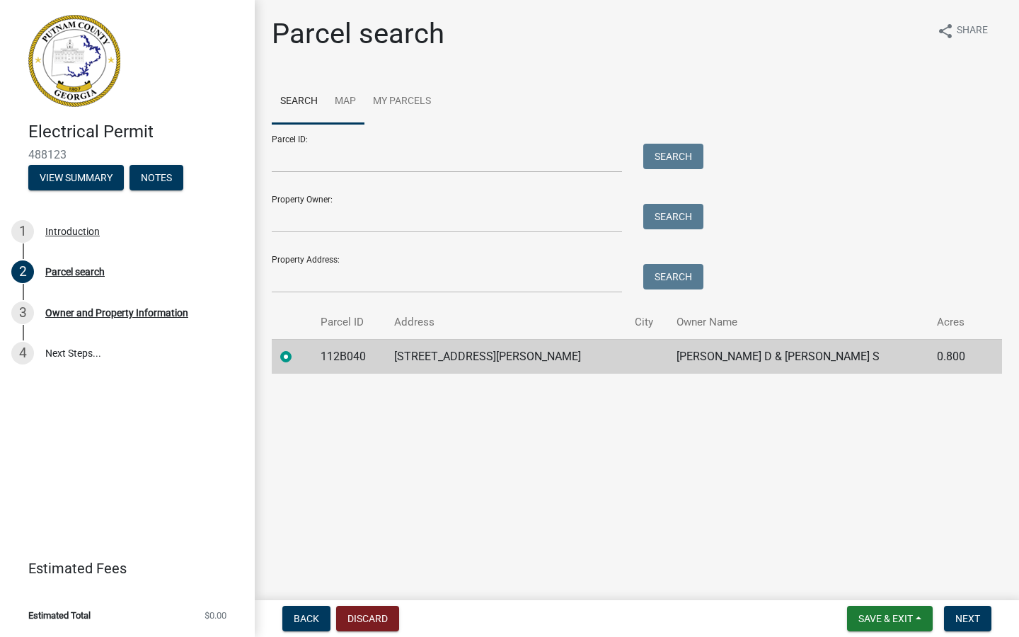
click at [352, 98] on link "Map" at bounding box center [345, 101] width 38 height 45
